Goal: Task Accomplishment & Management: Manage account settings

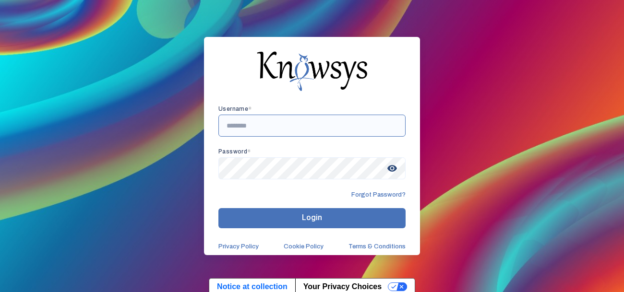
click at [257, 123] on input "text" at bounding box center [311, 126] width 187 height 22
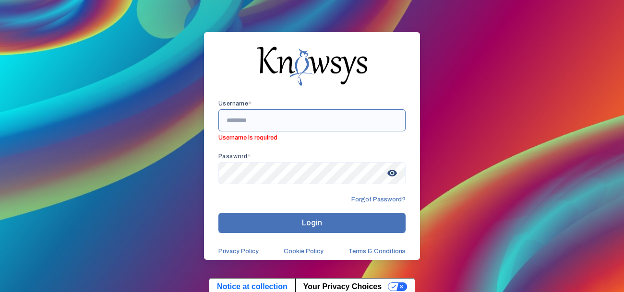
click at [358, 129] on input "text" at bounding box center [311, 120] width 187 height 22
click at [350, 124] on input "text" at bounding box center [311, 120] width 187 height 22
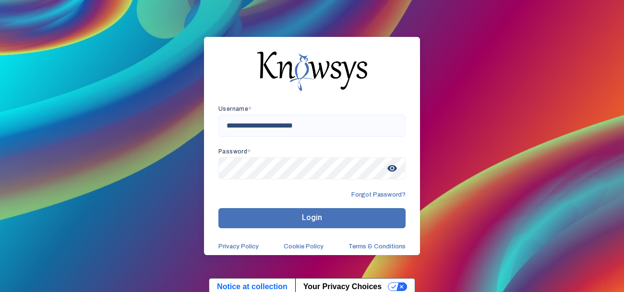
click at [389, 217] on button "Login" at bounding box center [311, 218] width 187 height 20
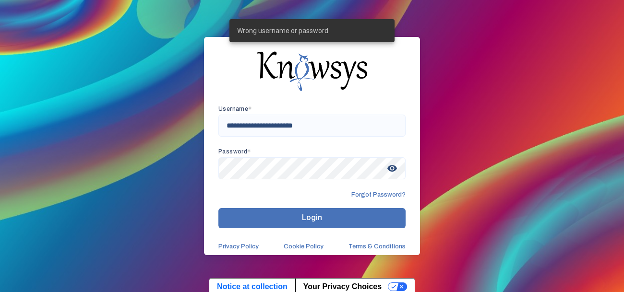
click at [389, 217] on button "Login" at bounding box center [311, 218] width 187 height 20
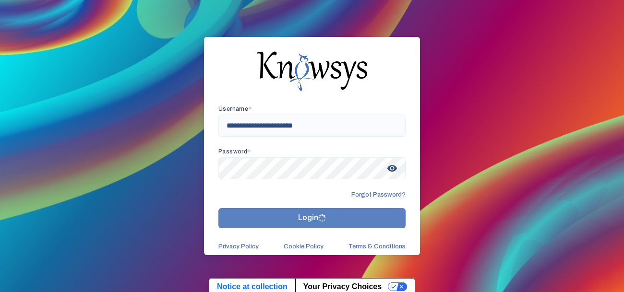
click at [389, 217] on button "Login" at bounding box center [311, 218] width 187 height 20
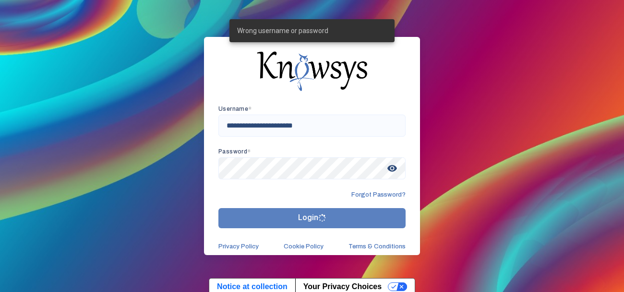
click at [389, 217] on button "Login" at bounding box center [311, 218] width 187 height 20
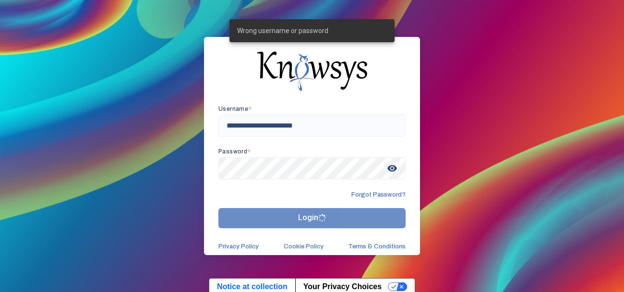
click at [389, 217] on button "Login" at bounding box center [311, 218] width 187 height 20
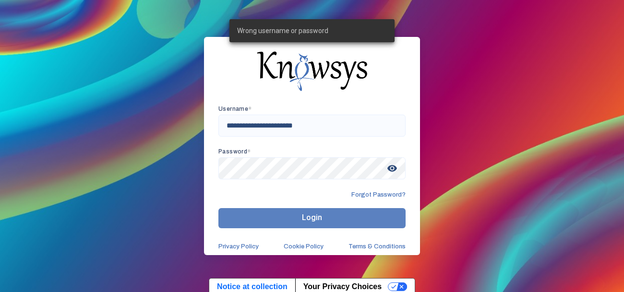
click at [389, 217] on button "Login" at bounding box center [311, 218] width 187 height 20
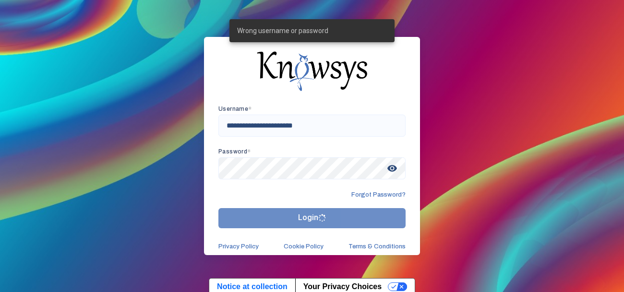
click at [389, 217] on button "Login" at bounding box center [311, 218] width 187 height 20
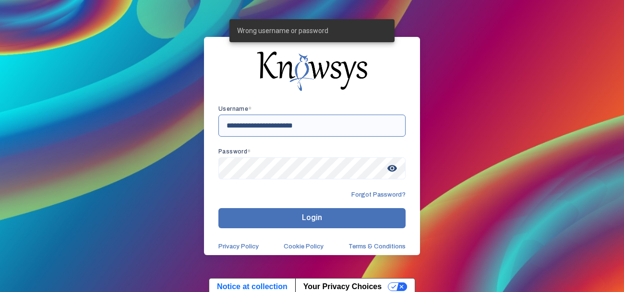
click at [349, 121] on input "**********" at bounding box center [311, 126] width 187 height 22
type input "*"
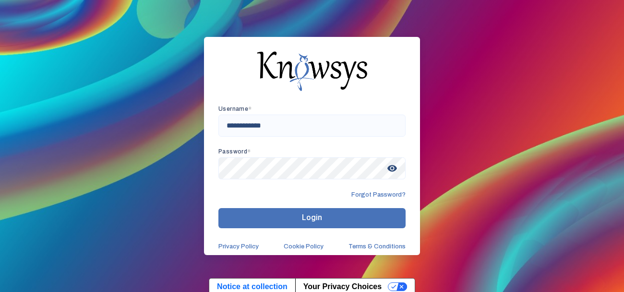
click at [312, 222] on button "Login" at bounding box center [311, 218] width 187 height 20
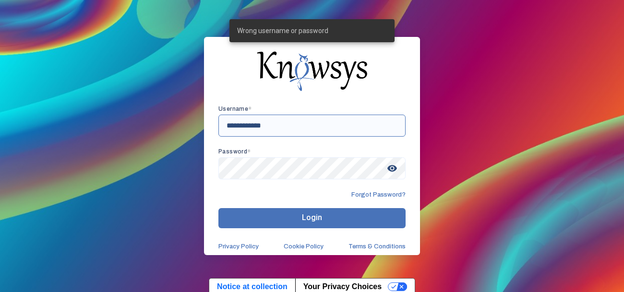
click at [297, 132] on input "**********" at bounding box center [311, 126] width 187 height 22
type input "*"
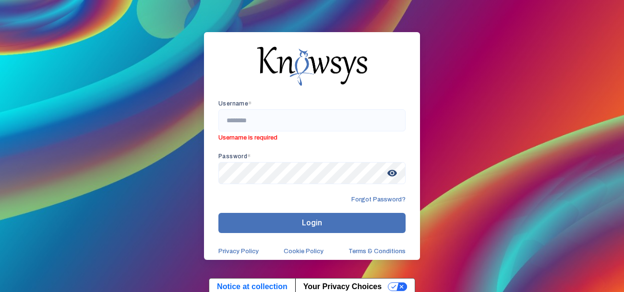
click at [393, 173] on span "visibility" at bounding box center [392, 173] width 17 height 17
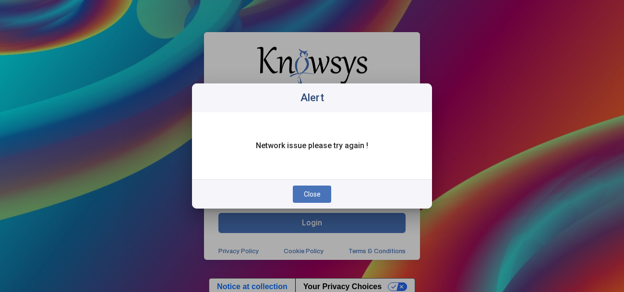
click at [315, 188] on button "Close" at bounding box center [312, 194] width 38 height 17
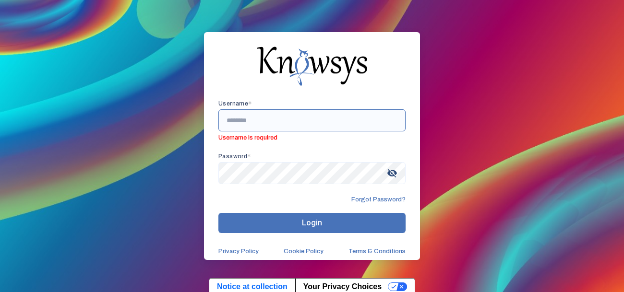
click at [298, 125] on input "text" at bounding box center [311, 120] width 187 height 22
